Goal: Transaction & Acquisition: Subscribe to service/newsletter

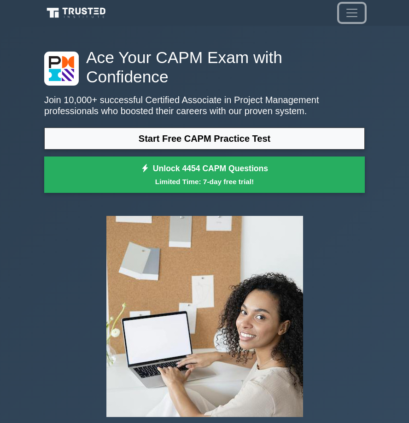
click at [357, 13] on span "Toggle navigation" at bounding box center [352, 13] width 14 height 14
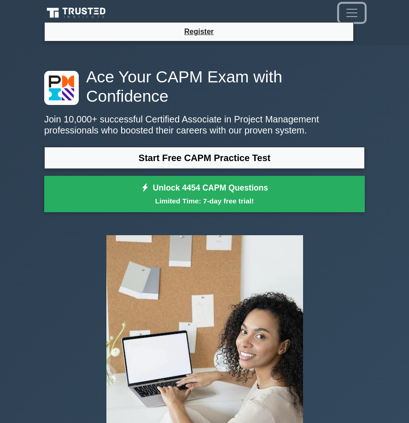
click at [357, 13] on span "Toggle navigation" at bounding box center [352, 13] width 14 height 14
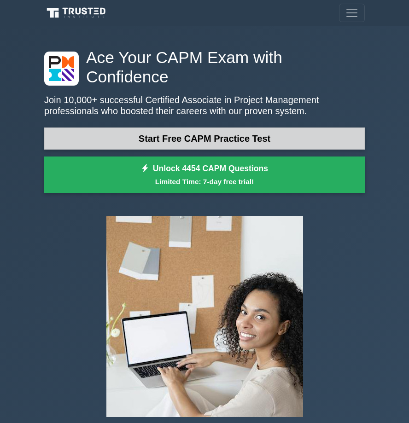
click at [198, 127] on link "Start Free CAPM Practice Test" at bounding box center [204, 138] width 320 height 22
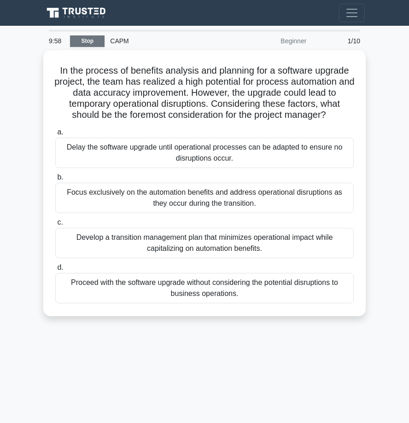
click at [90, 37] on link "Stop" at bounding box center [87, 41] width 35 height 12
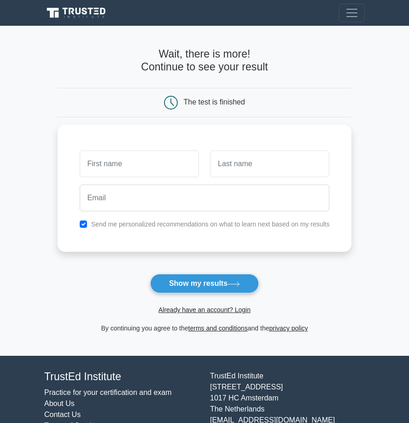
click at [73, 19] on icon at bounding box center [77, 12] width 66 height 13
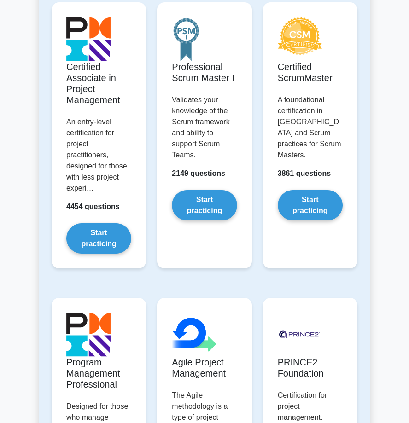
scroll to position [483, 0]
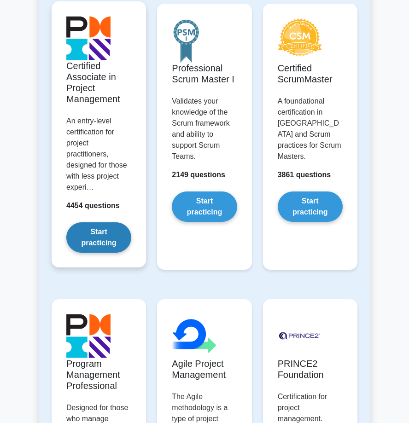
click at [114, 245] on link "Start practicing" at bounding box center [98, 237] width 65 height 30
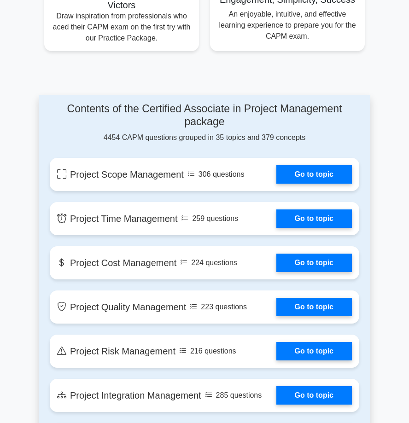
scroll to position [651, 0]
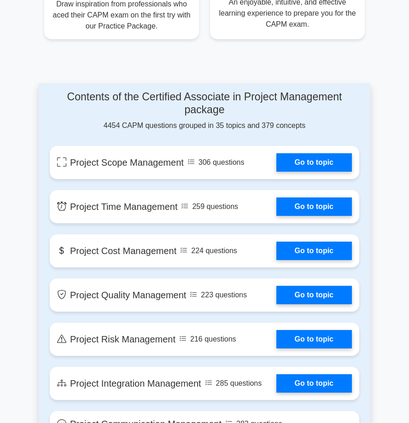
click at [204, 91] on h4 "Contents of the Certified Associate in Project Management package" at bounding box center [204, 103] width 309 height 25
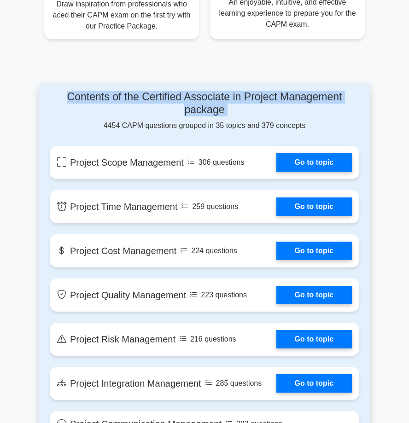
click at [204, 91] on h4 "Contents of the Certified Associate in Project Management package" at bounding box center [204, 103] width 309 height 25
click at [208, 91] on h4 "Contents of the Certified Associate in Project Management package" at bounding box center [204, 103] width 309 height 25
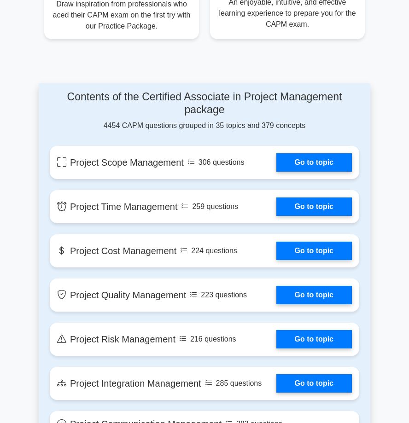
click at [208, 91] on h4 "Contents of the Certified Associate in Project Management package" at bounding box center [204, 103] width 309 height 25
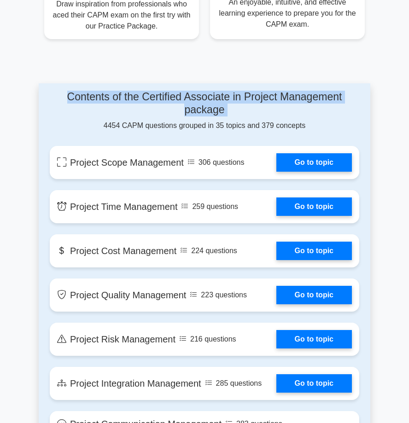
click at [208, 91] on h4 "Contents of the Certified Associate in Project Management package" at bounding box center [204, 103] width 309 height 25
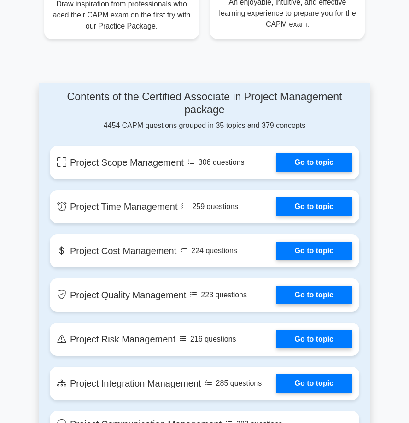
click at [208, 91] on h4 "Contents of the Certified Associate in Project Management package" at bounding box center [204, 103] width 309 height 25
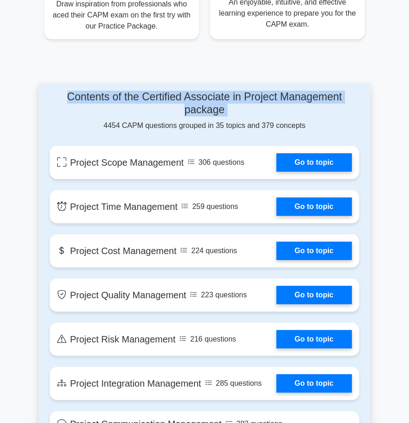
click at [208, 91] on h4 "Contents of the Certified Associate in Project Management package" at bounding box center [204, 103] width 309 height 25
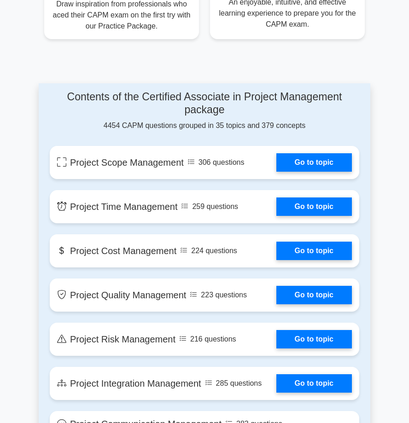
click at [222, 103] on div "Contents of the Certified Associate in Project Management package 4454 CAPM que…" at bounding box center [204, 111] width 309 height 40
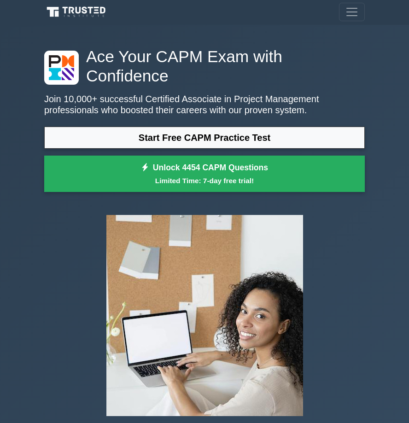
scroll to position [0, 0]
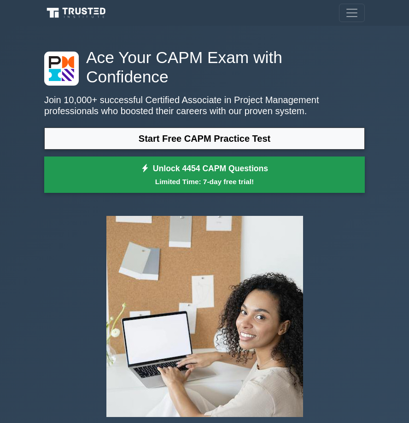
click at [219, 176] on small "Limited Time: 7-day free trial!" at bounding box center [204, 181] width 297 height 11
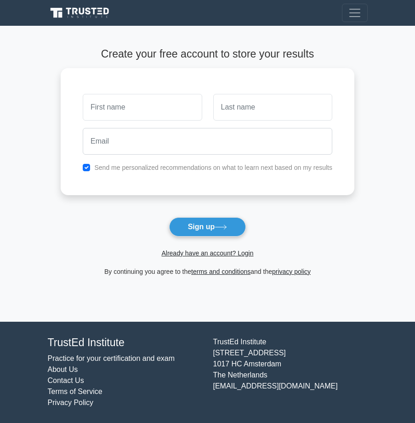
click at [327, 219] on form "Create your free account to store your results Send me personalized recommendat…" at bounding box center [208, 162] width 294 height 229
click at [349, 17] on span "Toggle navigation" at bounding box center [355, 13] width 14 height 14
